Goal: Find specific page/section: Find specific page/section

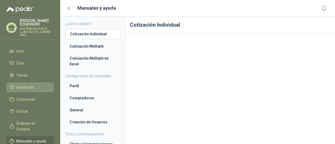
click at [27, 91] on link "Solicitudes" at bounding box center [30, 87] width 48 height 10
